Goal: Task Accomplishment & Management: Manage account settings

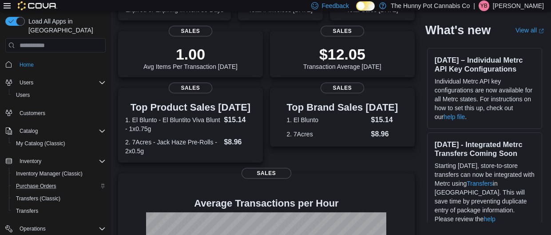
scroll to position [66, 0]
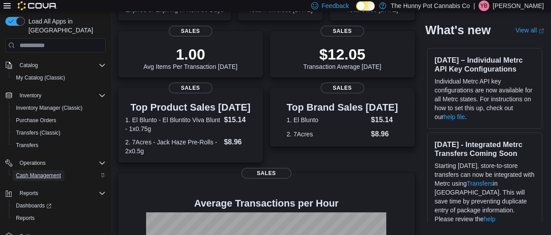
click at [56, 172] on span "Cash Management" at bounding box center [38, 175] width 45 height 7
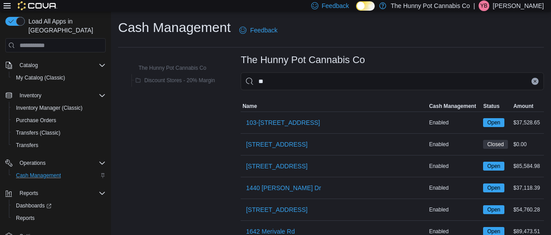
type input "***"
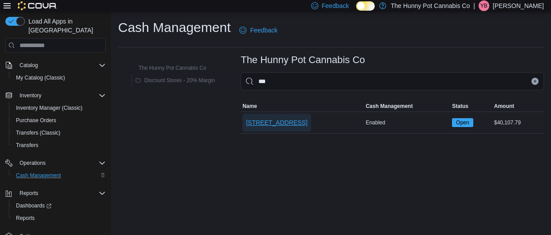
click at [275, 119] on span "[STREET_ADDRESS]" at bounding box center [276, 122] width 61 height 9
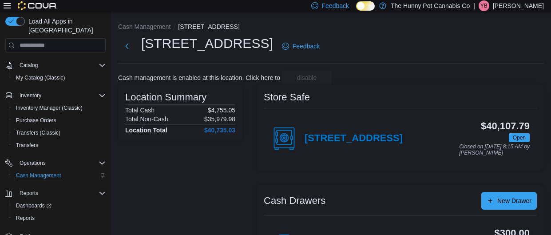
scroll to position [66, 0]
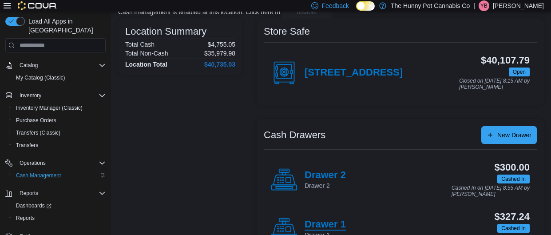
click at [328, 222] on h4 "Drawer 1" at bounding box center [325, 225] width 41 height 12
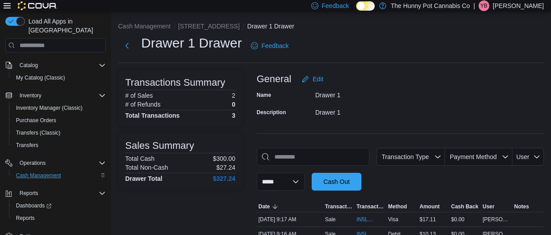
scroll to position [71, 0]
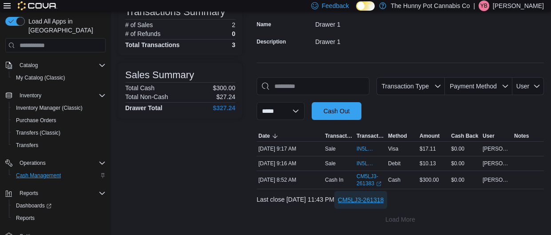
click at [384, 202] on span "CM5LJ3-261318" at bounding box center [361, 199] width 46 height 9
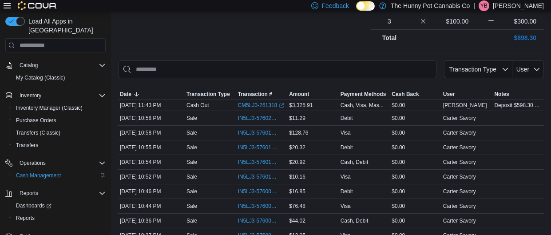
scroll to position [306, 0]
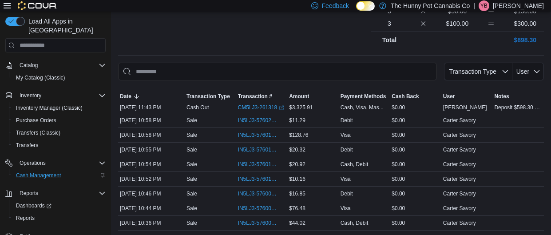
click at [235, 80] on div at bounding box center [331, 85] width 426 height 11
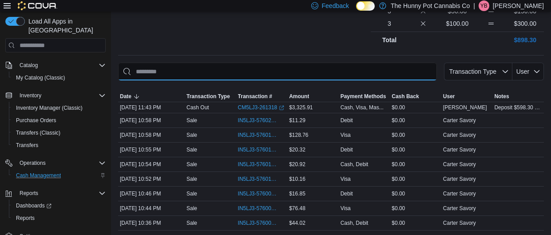
click at [333, 76] on input "This is a search bar. As you type, the results lower in the page will automatic…" at bounding box center [277, 72] width 319 height 18
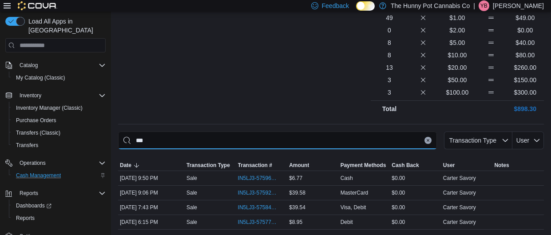
scroll to position [238, 0]
type input "***"
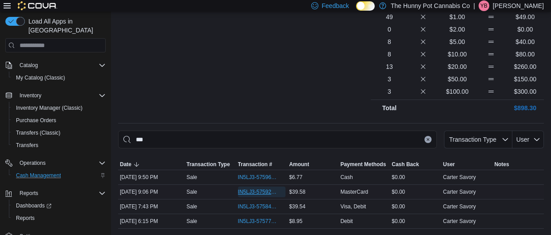
click at [264, 193] on span "IN5LJ3-5759276" at bounding box center [257, 191] width 39 height 7
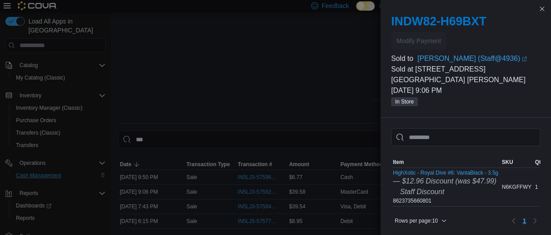
click at [543, 9] on button "Close this dialog" at bounding box center [542, 8] width 11 height 11
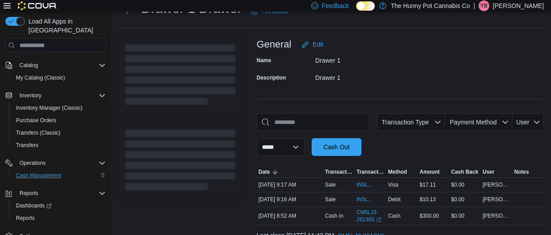
scroll to position [71, 0]
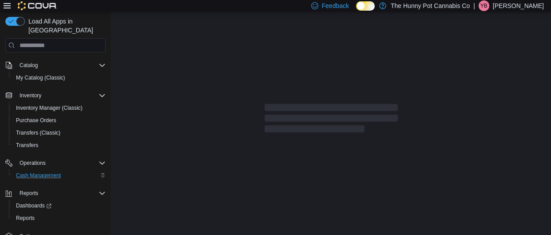
scroll to position [99, 0]
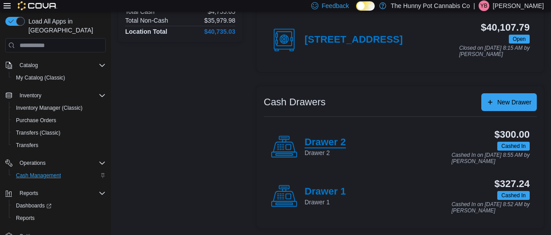
click at [331, 145] on h4 "Drawer 2" at bounding box center [325, 143] width 41 height 12
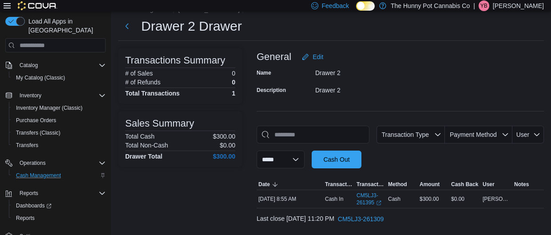
scroll to position [42, 0]
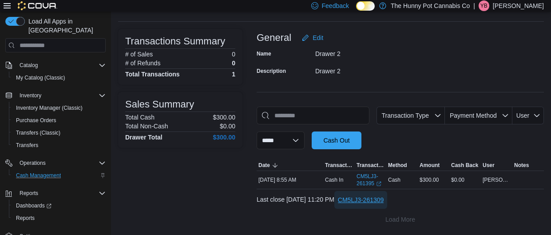
click at [372, 199] on span "CM5LJ3-261309" at bounding box center [361, 199] width 46 height 9
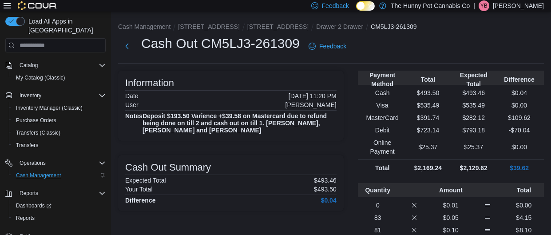
scroll to position [182, 0]
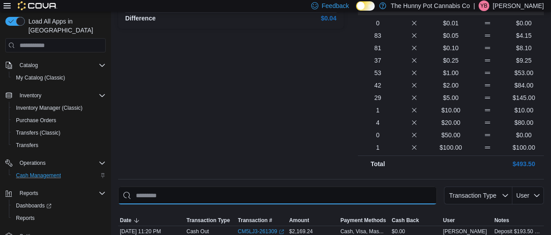
click at [281, 187] on input "This is a search bar. As you type, the results lower in the page will automatic…" at bounding box center [277, 195] width 319 height 18
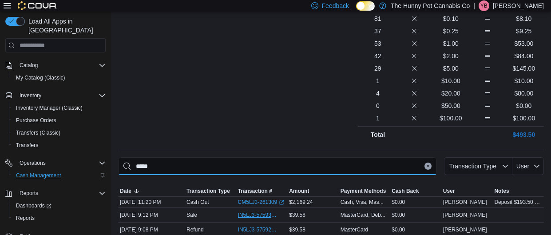
type input "*****"
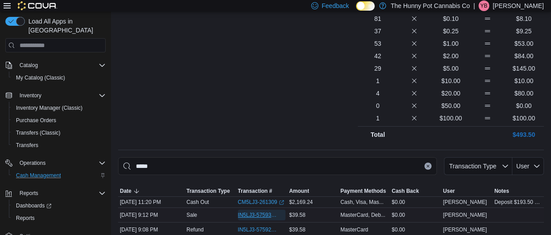
click at [250, 211] on span "IN5LJ3-5759339" at bounding box center [257, 214] width 39 height 7
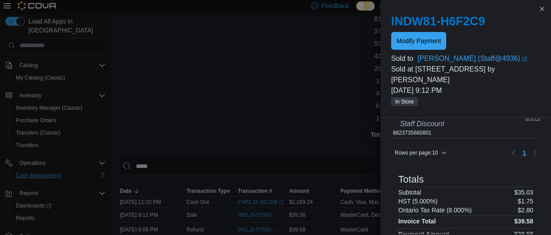
scroll to position [0, 0]
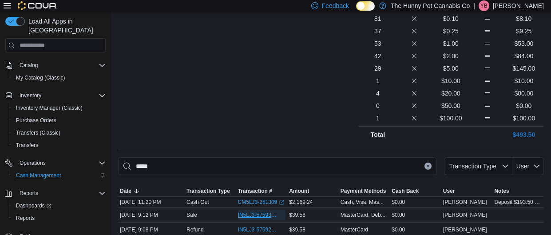
click at [269, 211] on span "IN5LJ3-5759339" at bounding box center [257, 214] width 39 height 7
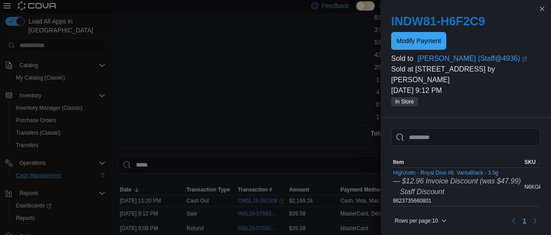
scroll to position [211, 0]
click at [428, 43] on span "Modify Payment" at bounding box center [418, 40] width 44 height 9
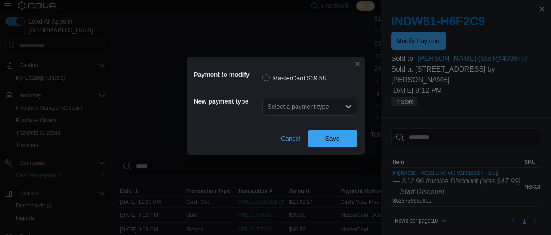
click at [340, 108] on div "Select a payment type" at bounding box center [309, 107] width 95 height 18
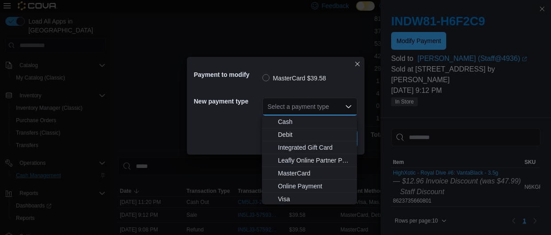
click at [340, 108] on div "Select a payment type Combo box. Selected. Combo box input. Select a payment ty…" at bounding box center [309, 107] width 95 height 18
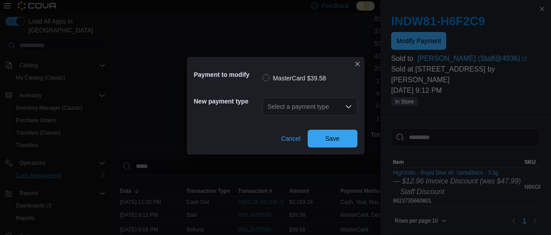
click at [371, 85] on div "Payment to modify MasterCard $39.58 New payment type Select a payment type Canc…" at bounding box center [275, 117] width 551 height 235
click at [357, 67] on button "Closes this modal window" at bounding box center [357, 63] width 11 height 11
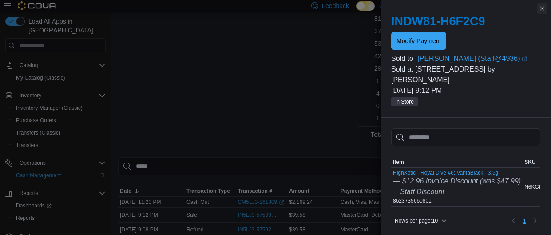
click at [545, 7] on button "Close this dialog" at bounding box center [542, 8] width 11 height 11
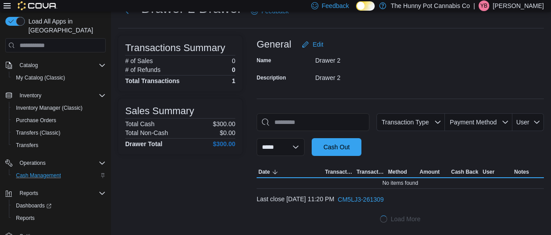
scroll to position [42, 0]
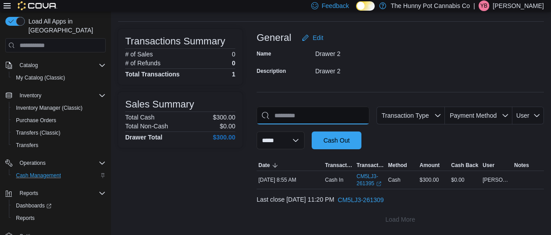
click at [309, 117] on input "This is a search bar. As you type, the results lower in the page will automatic…" at bounding box center [313, 116] width 113 height 18
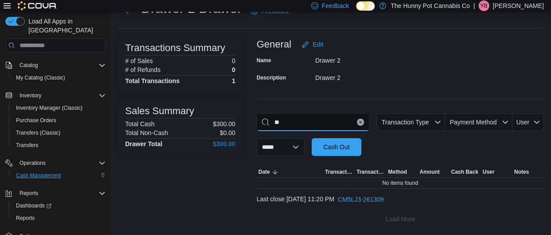
type input "*"
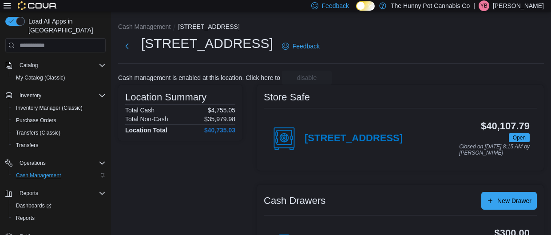
scroll to position [99, 0]
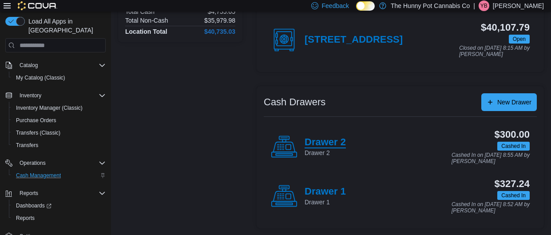
click at [332, 141] on h4 "Drawer 2" at bounding box center [325, 143] width 41 height 12
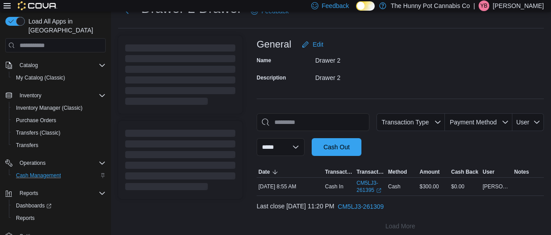
scroll to position [42, 0]
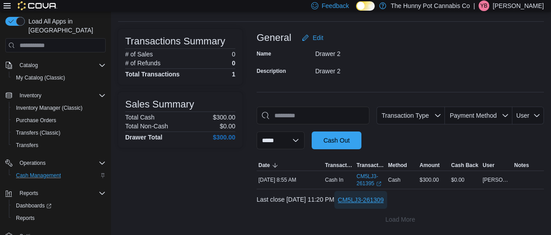
click at [384, 202] on span "CM5LJ3-261309" at bounding box center [361, 199] width 46 height 9
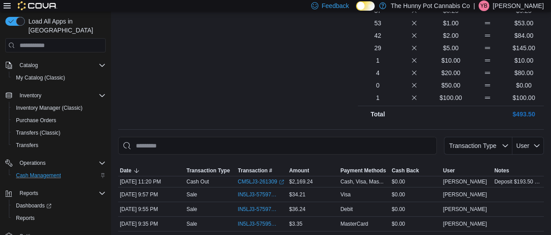
scroll to position [223, 0]
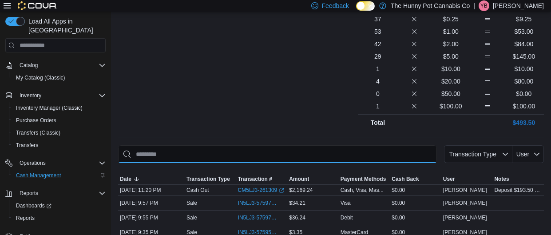
click at [249, 150] on input "This is a search bar. As you type, the results lower in the page will automatic…" at bounding box center [277, 154] width 319 height 18
type input "*"
type input "***"
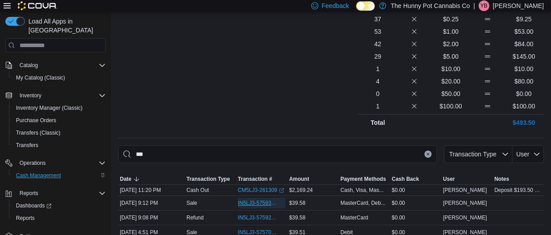
click at [272, 199] on span "IN5LJ3-5759339" at bounding box center [257, 202] width 39 height 7
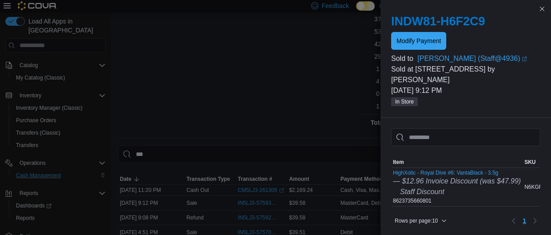
click at [443, 29] on div "INDW81-H6F2C9 Modify Payment" at bounding box center [465, 32] width 149 height 36
click at [412, 39] on span "Modify Payment" at bounding box center [418, 40] width 44 height 9
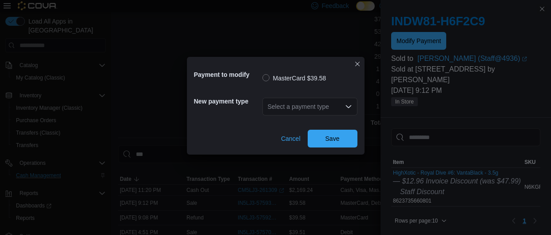
click at [469, 175] on div "Payment to modify MasterCard $39.58 New payment type Select a payment type Canc…" at bounding box center [275, 117] width 551 height 235
click at [356, 62] on button "Closes this modal window" at bounding box center [357, 63] width 11 height 11
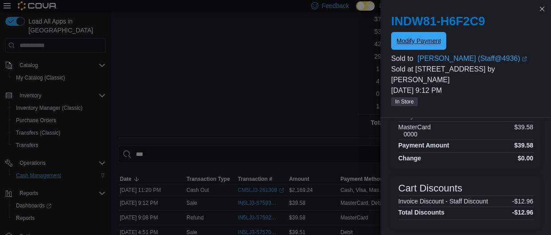
scroll to position [0, 0]
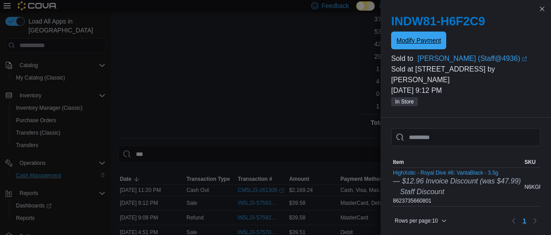
click at [440, 41] on span "Modify Payment" at bounding box center [418, 40] width 44 height 9
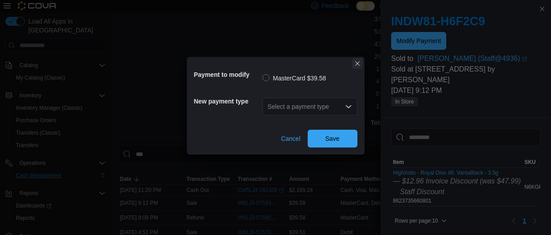
click at [360, 65] on button "Closes this modal window" at bounding box center [357, 63] width 11 height 11
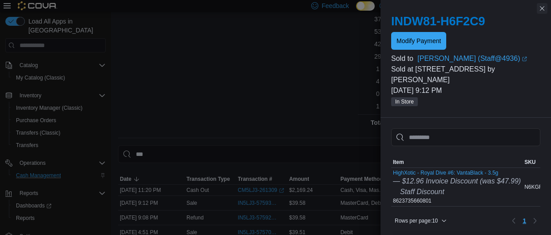
click at [544, 11] on button "Close this dialog" at bounding box center [542, 8] width 11 height 11
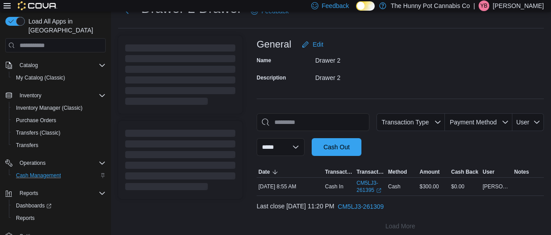
scroll to position [42, 0]
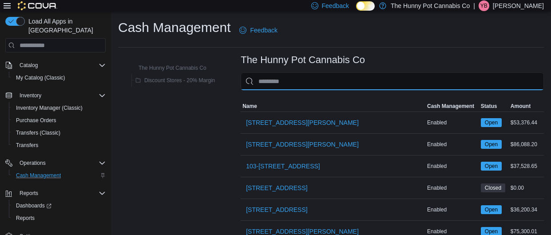
click at [260, 82] on input "This is a search bar. As you type, the results lower in the page will automatic…" at bounding box center [392, 81] width 303 height 18
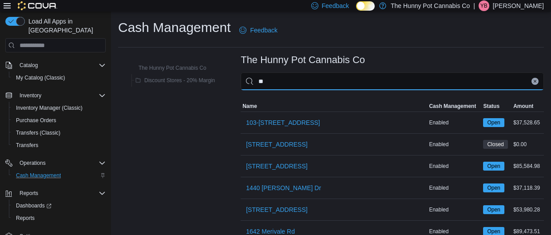
type input "***"
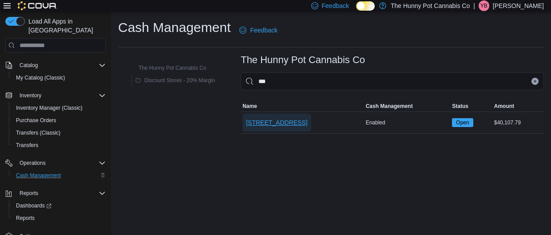
click at [256, 122] on span "[STREET_ADDRESS]" at bounding box center [276, 122] width 61 height 9
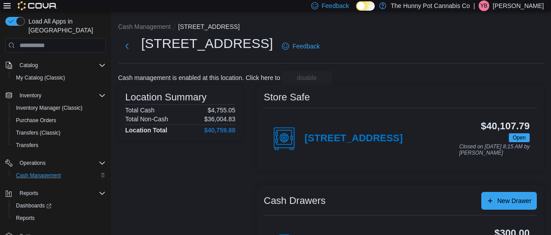
scroll to position [99, 0]
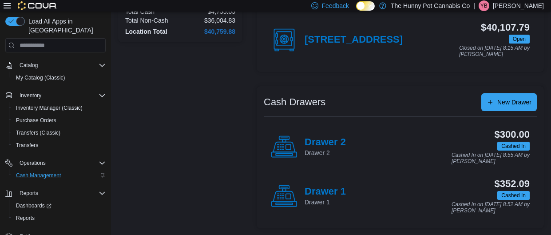
click at [320, 198] on p "Drawer 1" at bounding box center [325, 202] width 41 height 9
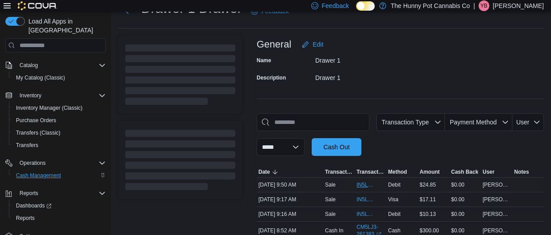
scroll to position [86, 0]
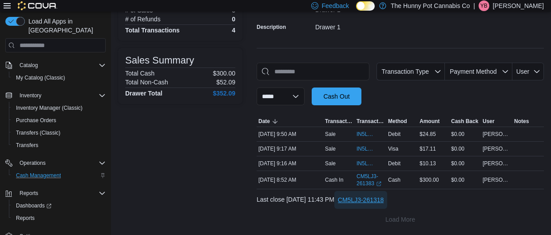
click at [378, 201] on span "CM5LJ3-261318" at bounding box center [361, 199] width 46 height 9
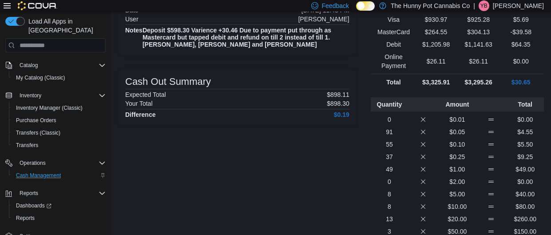
scroll to position [191, 0]
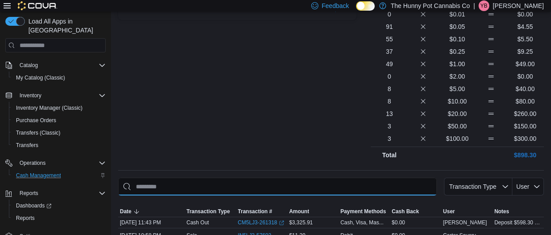
click at [254, 190] on input "This is a search bar. As you type, the results lower in the page will automatic…" at bounding box center [277, 187] width 319 height 18
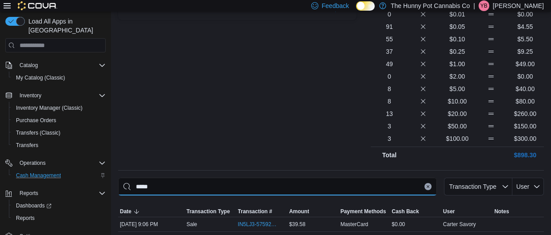
scroll to position [194, 0]
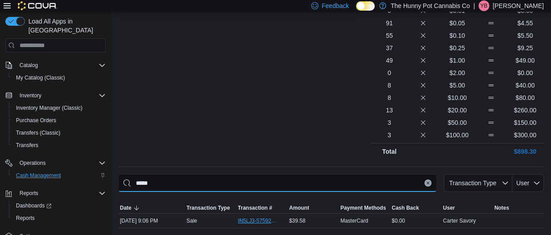
type input "*****"
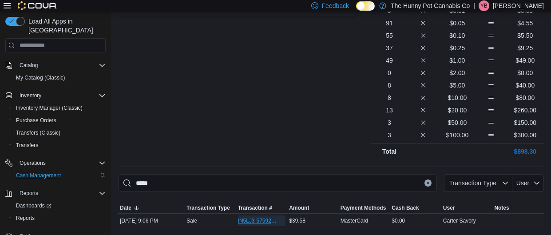
click at [258, 222] on span "IN5LJ3-5759276" at bounding box center [257, 220] width 39 height 7
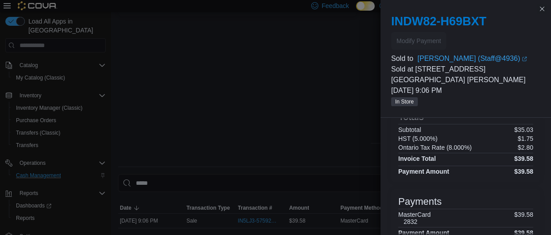
scroll to position [133, 0]
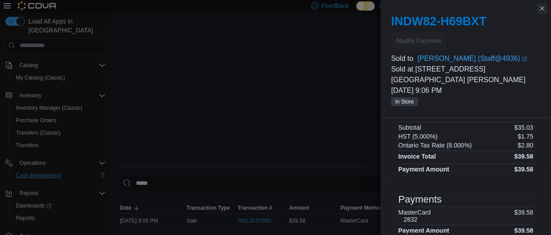
click at [539, 8] on button "Close this dialog" at bounding box center [542, 8] width 11 height 11
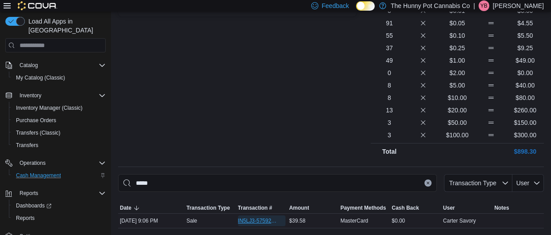
click at [261, 222] on span "IN5LJ3-5759276" at bounding box center [257, 220] width 39 height 7
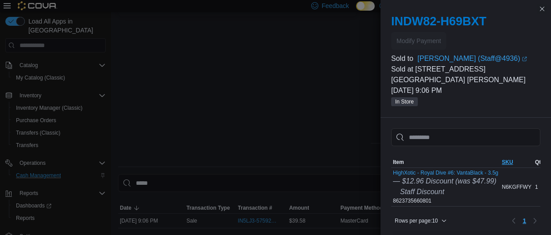
scroll to position [158, 0]
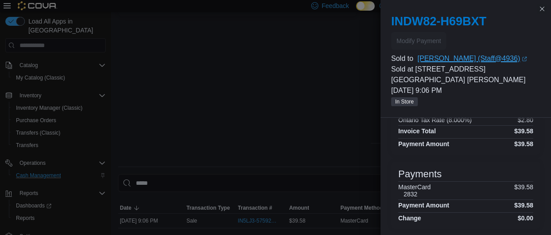
click at [448, 60] on link "[PERSON_NAME] (Staff@4936) (opens in a new tab or window)" at bounding box center [478, 58] width 123 height 11
click at [544, 8] on button "Close this dialog" at bounding box center [542, 8] width 11 height 11
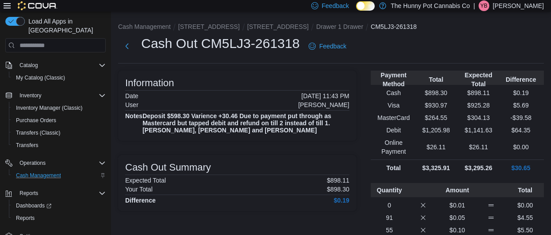
scroll to position [194, 0]
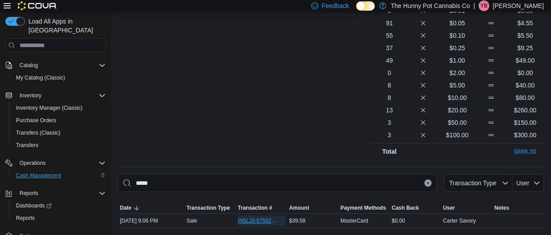
click at [266, 218] on span "IN5LJ3-5759276" at bounding box center [257, 220] width 39 height 7
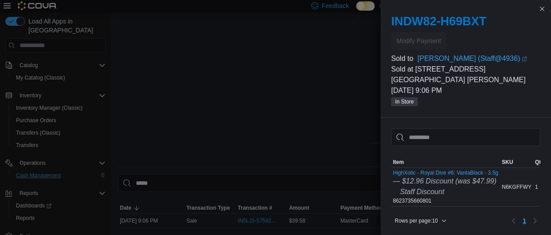
click at [541, 13] on div "INDW82-H69BXT Modify Payment Sold to [PERSON_NAME] (Staff@4936) (opens in a new…" at bounding box center [465, 61] width 170 height 114
click at [542, 12] on button "Close this dialog" at bounding box center [542, 8] width 11 height 11
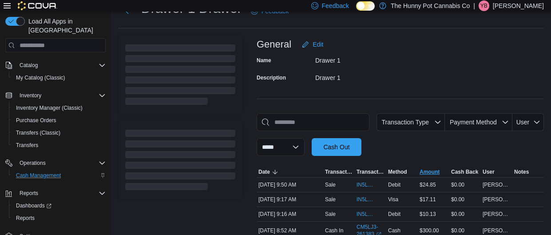
scroll to position [86, 0]
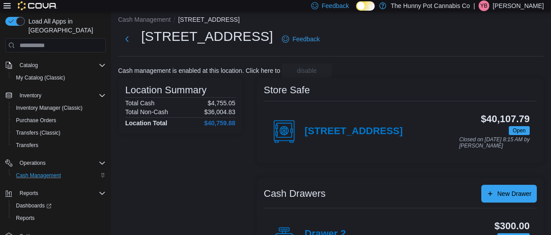
scroll to position [99, 0]
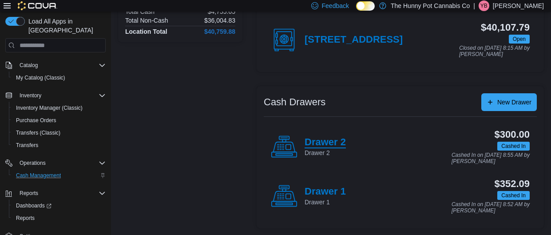
click at [312, 139] on h4 "Drawer 2" at bounding box center [325, 143] width 41 height 12
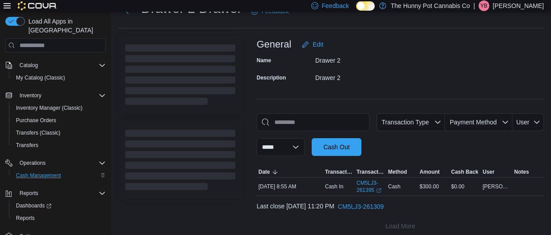
scroll to position [42, 0]
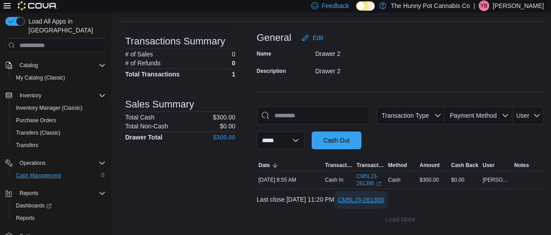
click at [384, 205] on span "CM5LJ3-261309" at bounding box center [361, 200] width 46 height 18
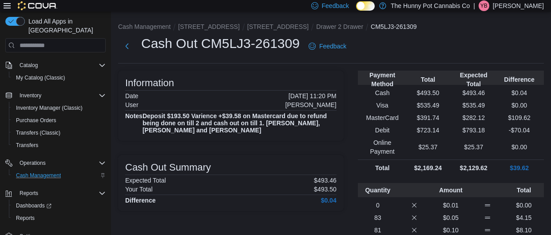
scroll to position [182, 0]
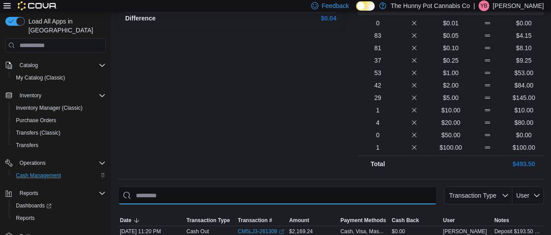
click at [292, 186] on input "This is a search bar. As you type, the results lower in the page will automatic…" at bounding box center [277, 195] width 319 height 18
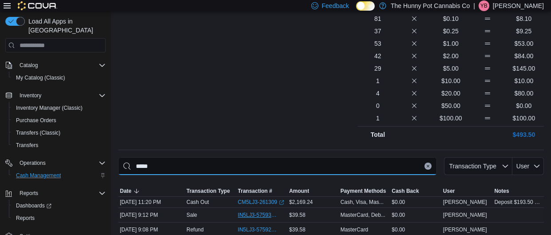
type input "*****"
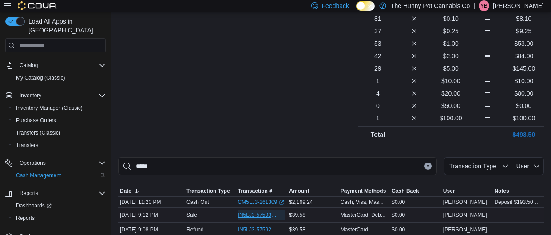
click at [264, 211] on span "IN5LJ3-5759339" at bounding box center [257, 214] width 39 height 7
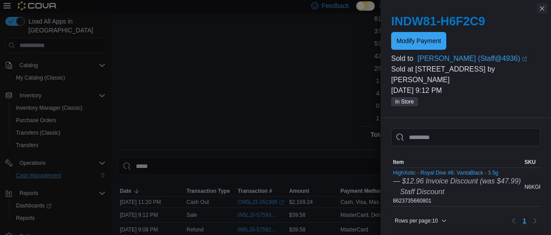
click at [544, 10] on button "Close this dialog" at bounding box center [542, 8] width 11 height 11
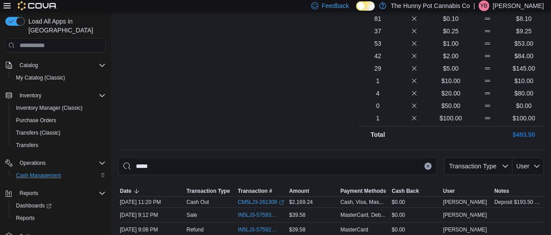
click at [427, 164] on icon "Clear input" at bounding box center [428, 166] width 4 height 4
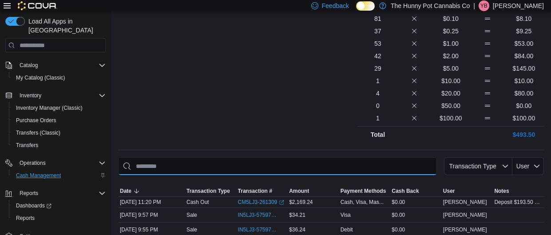
type input "*"
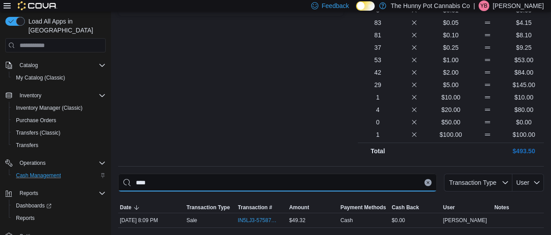
scroll to position [186, 0]
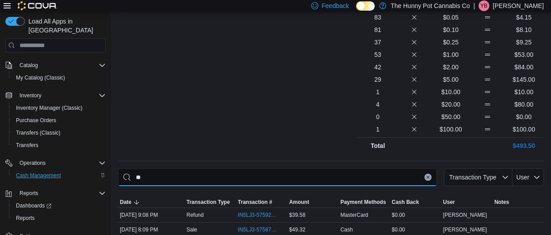
type input "*"
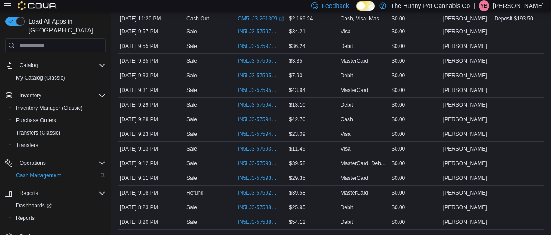
scroll to position [0, 0]
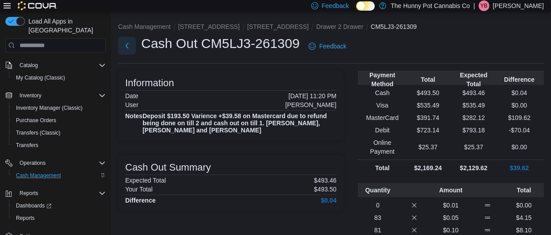
click at [129, 42] on button "Next" at bounding box center [127, 46] width 18 height 18
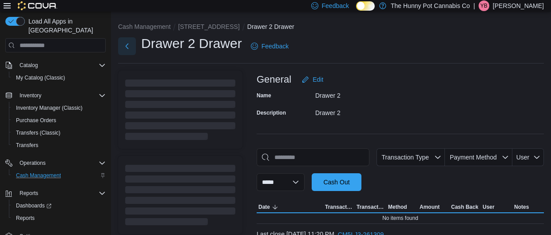
click at [129, 42] on button "Next" at bounding box center [127, 46] width 18 height 18
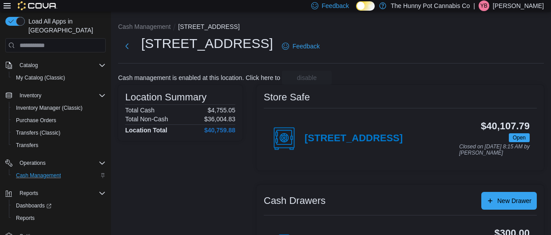
scroll to position [99, 0]
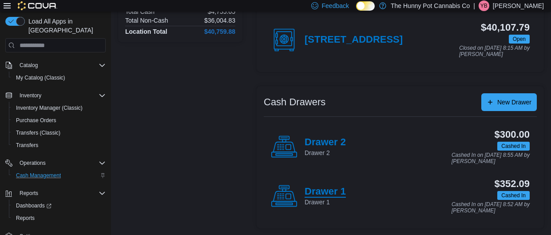
click at [336, 194] on h4 "Drawer 1" at bounding box center [325, 192] width 41 height 12
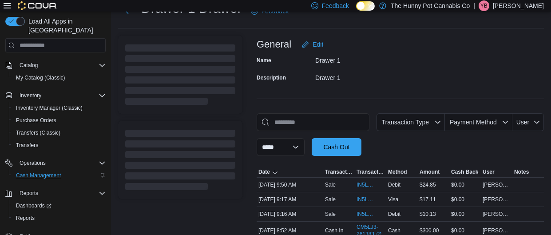
scroll to position [86, 0]
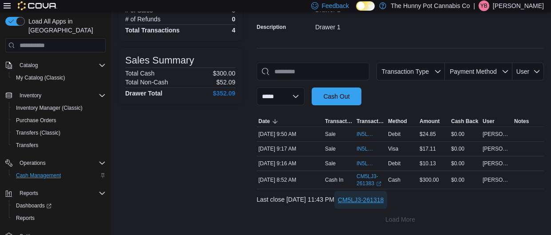
click at [384, 207] on span "CM5LJ3-261318" at bounding box center [361, 200] width 46 height 18
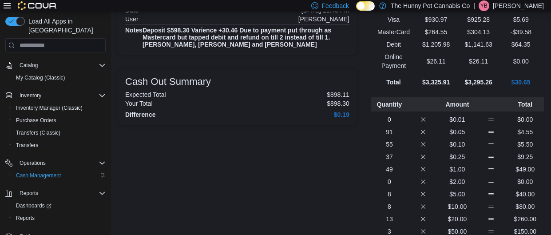
scroll to position [191, 0]
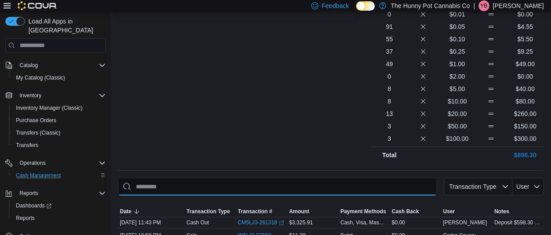
click at [244, 188] on input "This is a search bar. As you type, the results lower in the page will automatic…" at bounding box center [277, 187] width 319 height 18
type input "****"
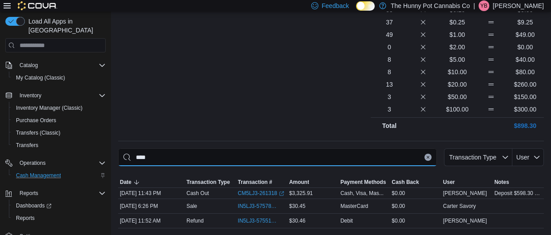
click at [300, 163] on input "****" at bounding box center [277, 157] width 319 height 18
click at [299, 163] on input "****" at bounding box center [277, 157] width 319 height 18
click at [298, 163] on input "****" at bounding box center [277, 157] width 319 height 18
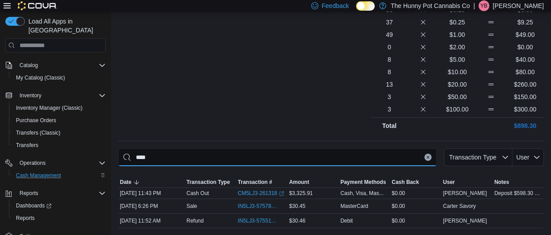
click at [298, 163] on input "****" at bounding box center [277, 157] width 319 height 18
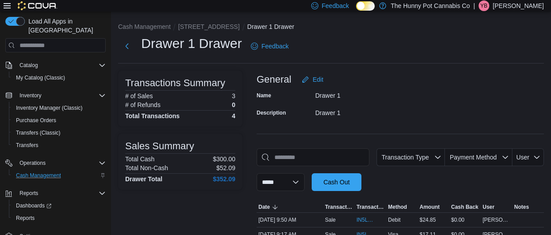
scroll to position [86, 0]
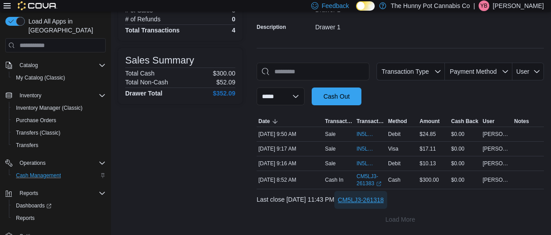
click at [384, 201] on span "CM5LJ3-261318" at bounding box center [361, 199] width 46 height 9
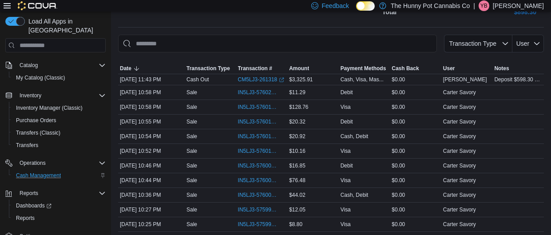
scroll to position [336, 0]
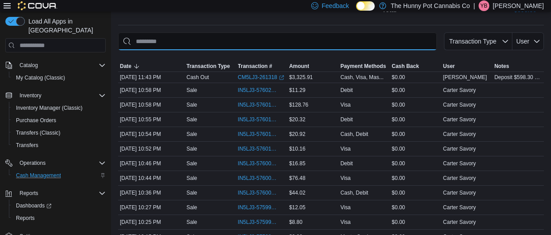
click at [230, 37] on input "This is a search bar. As you type, the results lower in the page will automatic…" at bounding box center [277, 41] width 319 height 18
click at [226, 143] on div "Sale" at bounding box center [211, 148] width 52 height 11
click at [177, 47] on input "This is a search bar. As you type, the results lower in the page will automatic…" at bounding box center [277, 41] width 319 height 18
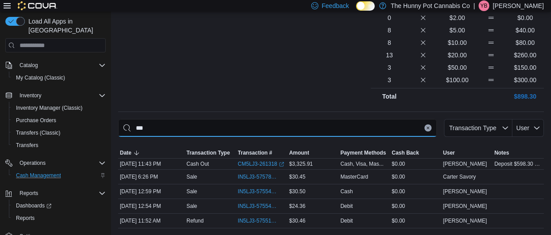
type input "****"
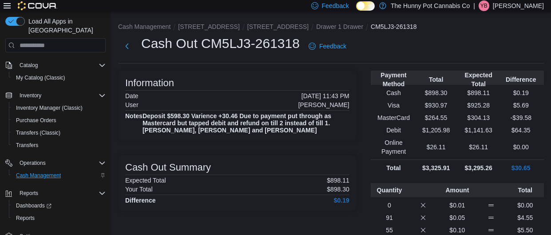
scroll to position [220, 0]
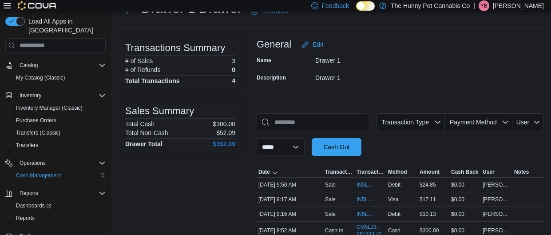
scroll to position [86, 0]
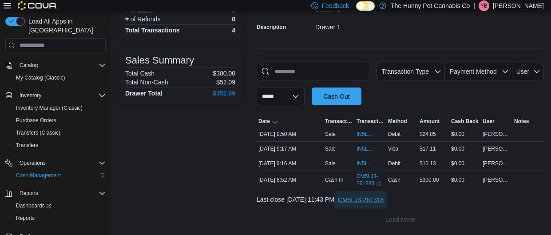
click at [376, 200] on span "CM5LJ3-261318" at bounding box center [361, 199] width 46 height 9
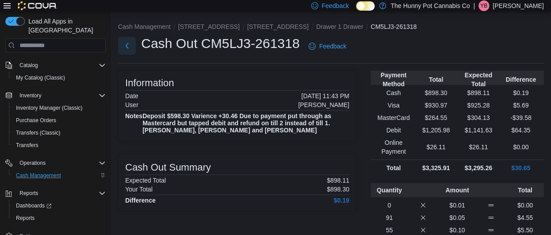
click at [126, 47] on button "Next" at bounding box center [127, 46] width 18 height 18
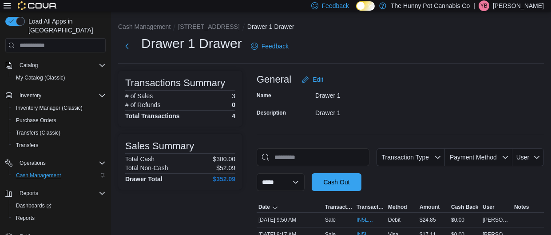
scroll to position [86, 0]
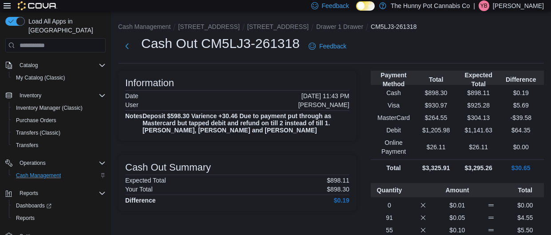
scroll to position [35, 0]
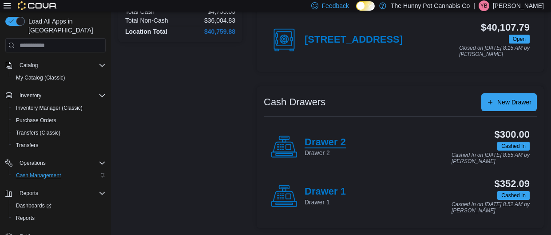
click at [341, 137] on h4 "Drawer 2" at bounding box center [325, 143] width 41 height 12
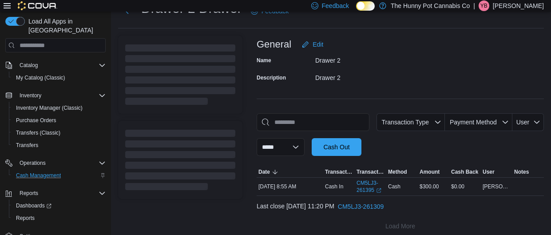
scroll to position [42, 0]
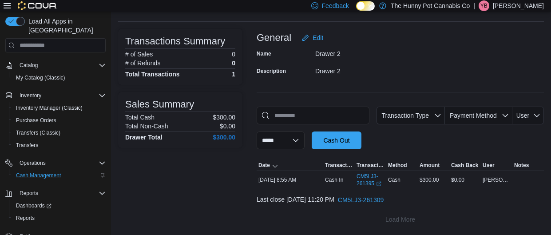
click at [302, 126] on div "**********" at bounding box center [400, 128] width 287 height 43
click at [384, 203] on span "CM5LJ3-261309" at bounding box center [361, 199] width 46 height 9
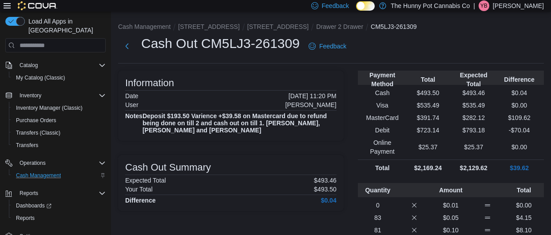
scroll to position [182, 0]
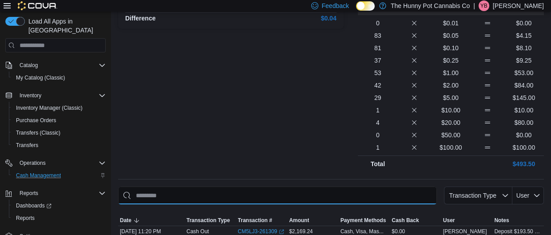
click at [202, 192] on input "This is a search bar. As you type, the results lower in the page will automatic…" at bounding box center [277, 195] width 319 height 18
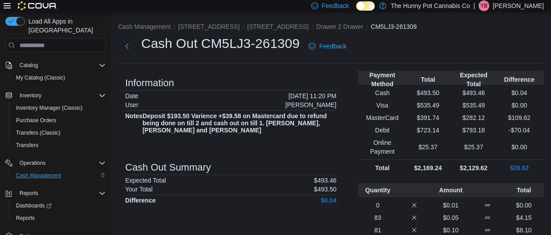
scroll to position [967, 0]
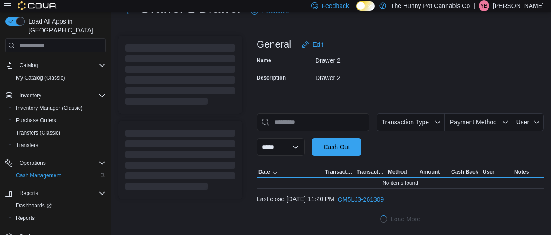
scroll to position [42, 0]
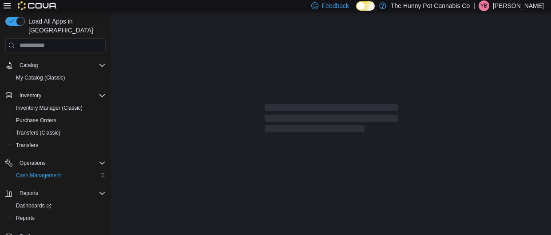
scroll to position [99, 0]
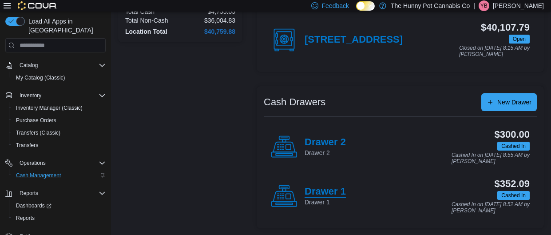
click at [310, 195] on h4 "Drawer 1" at bounding box center [325, 192] width 41 height 12
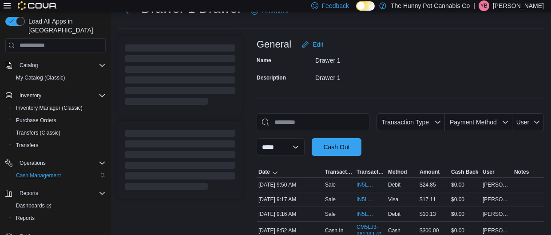
scroll to position [86, 0]
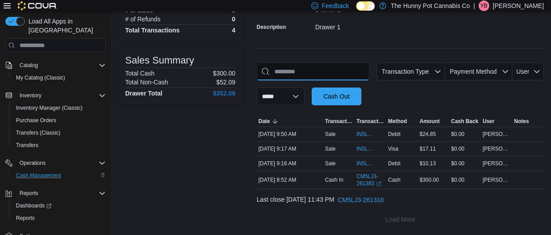
click at [309, 70] on input "This is a search bar. As you type, the results lower in the page will automatic…" at bounding box center [313, 72] width 113 height 18
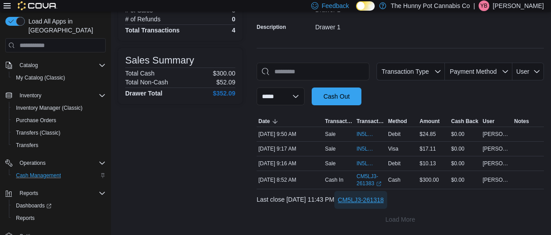
click at [376, 196] on span "CM5LJ3-261318" at bounding box center [361, 199] width 46 height 9
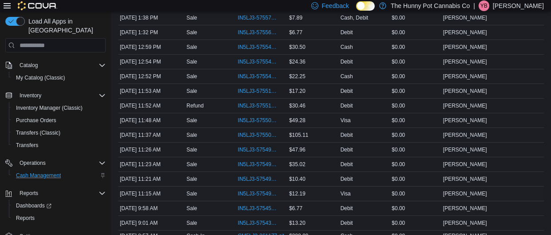
scroll to position [1589, 0]
